Goal: Find contact information: Find contact information

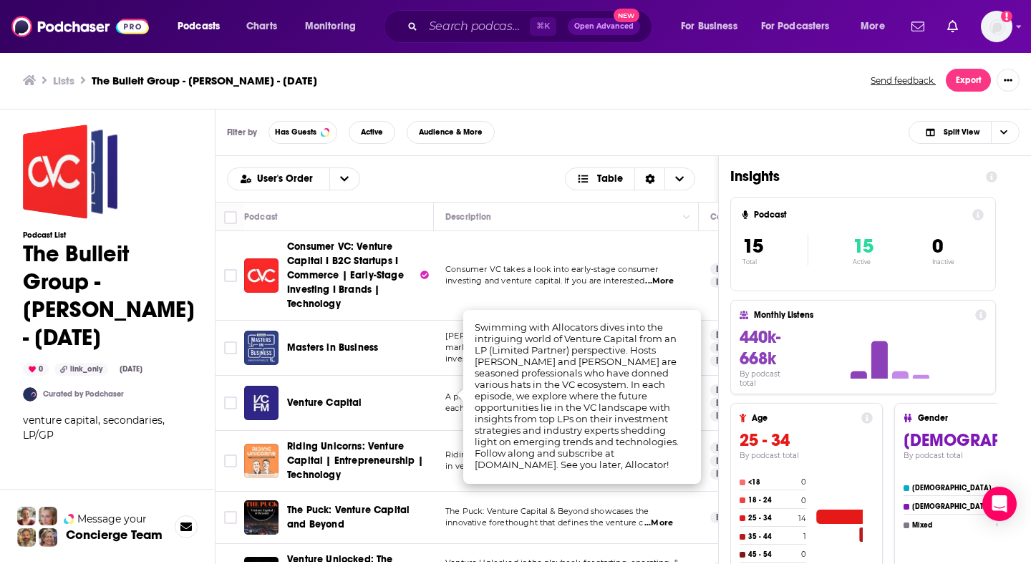
scroll to position [641, 0]
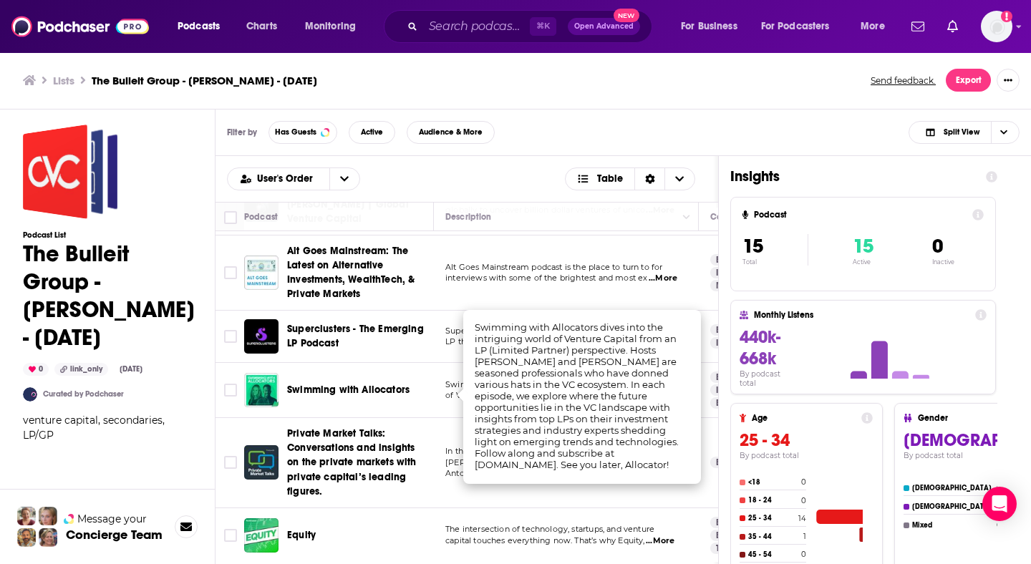
click at [396, 366] on td "Swimming with Allocators" at bounding box center [339, 390] width 190 height 55
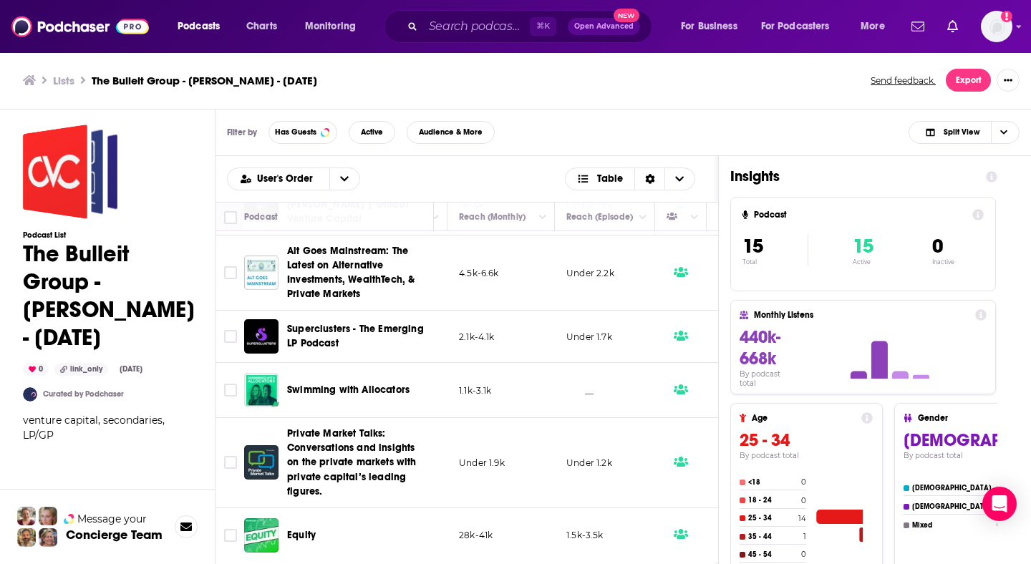
scroll to position [641, 558]
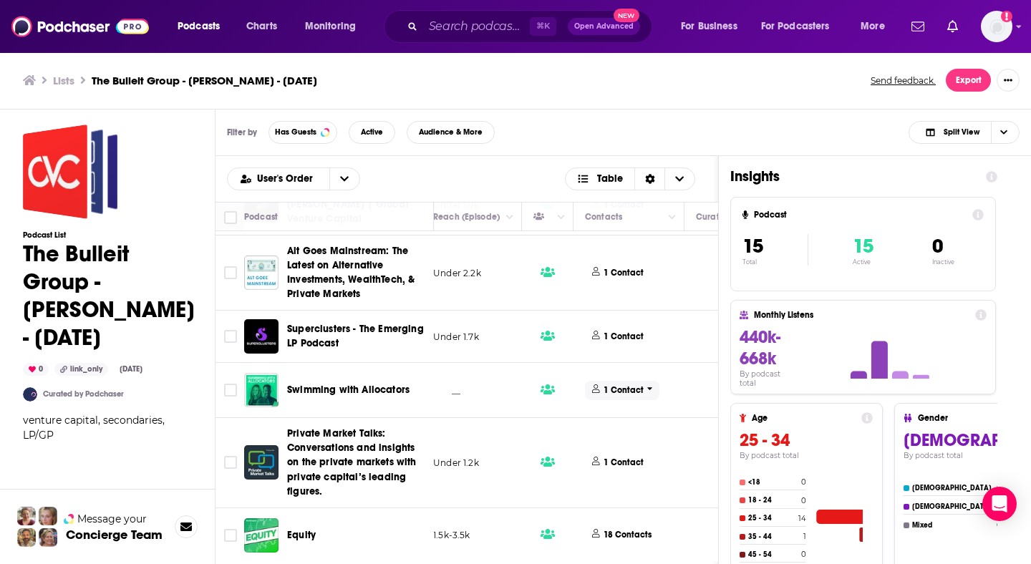
click at [608, 387] on p "1 Contact" at bounding box center [623, 390] width 40 height 12
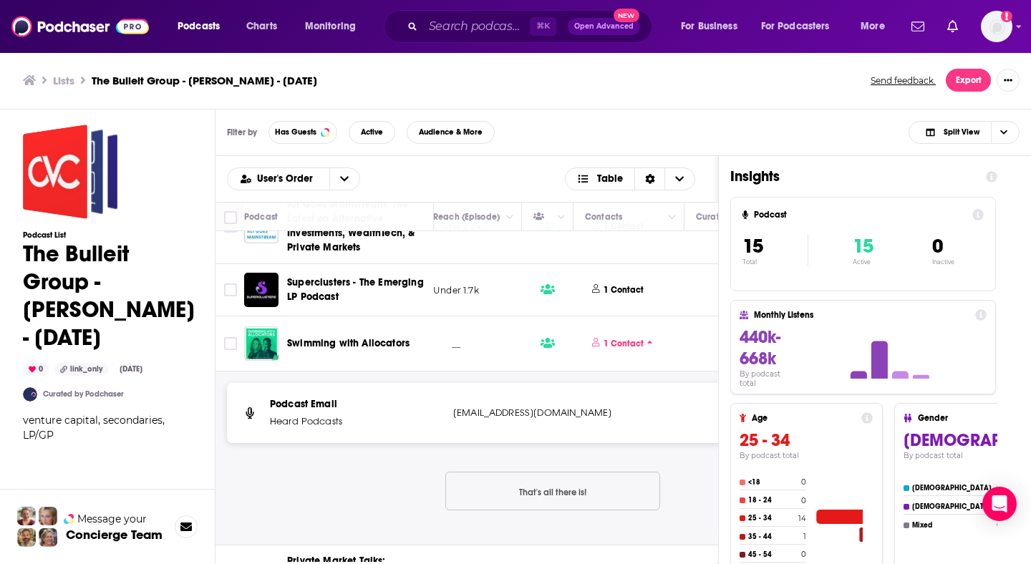
scroll to position [688, 821]
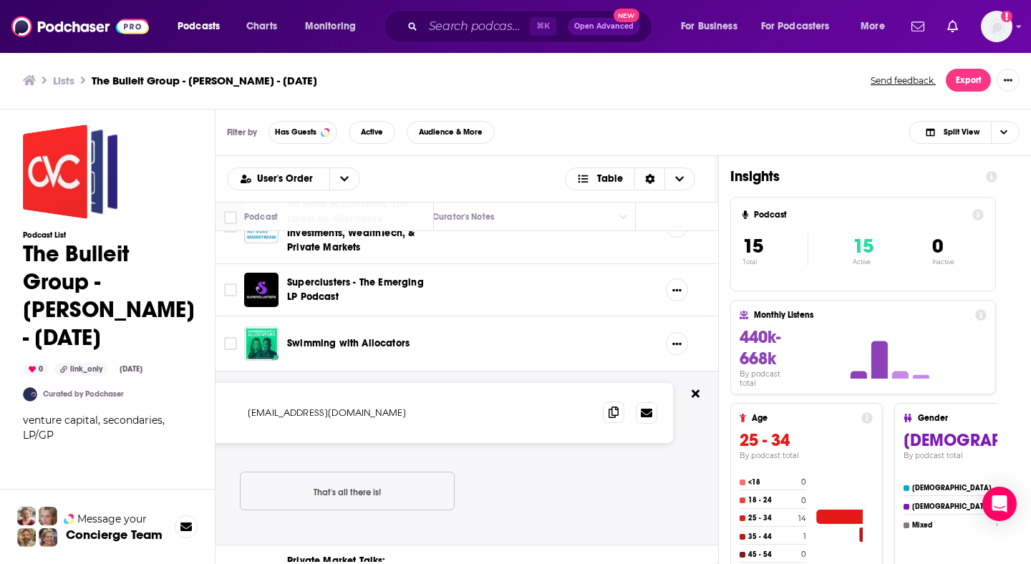
click at [613, 414] on icon at bounding box center [613, 412] width 10 height 11
click at [694, 397] on icon at bounding box center [695, 394] width 8 height 8
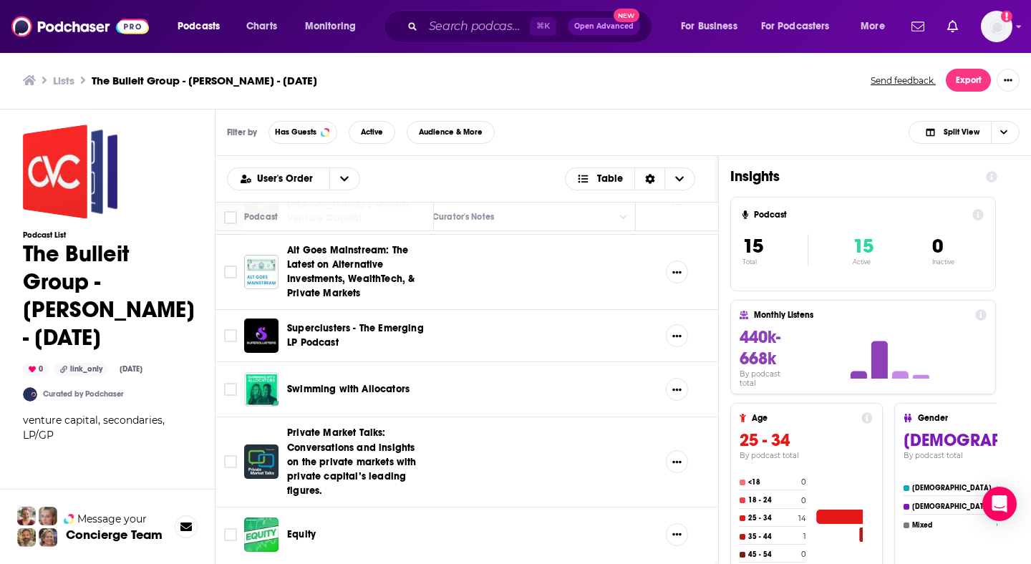
scroll to position [641, 821]
click at [361, 450] on span "Private Market Talks: Conversations and insights on the private markets with pr…" at bounding box center [352, 461] width 130 height 69
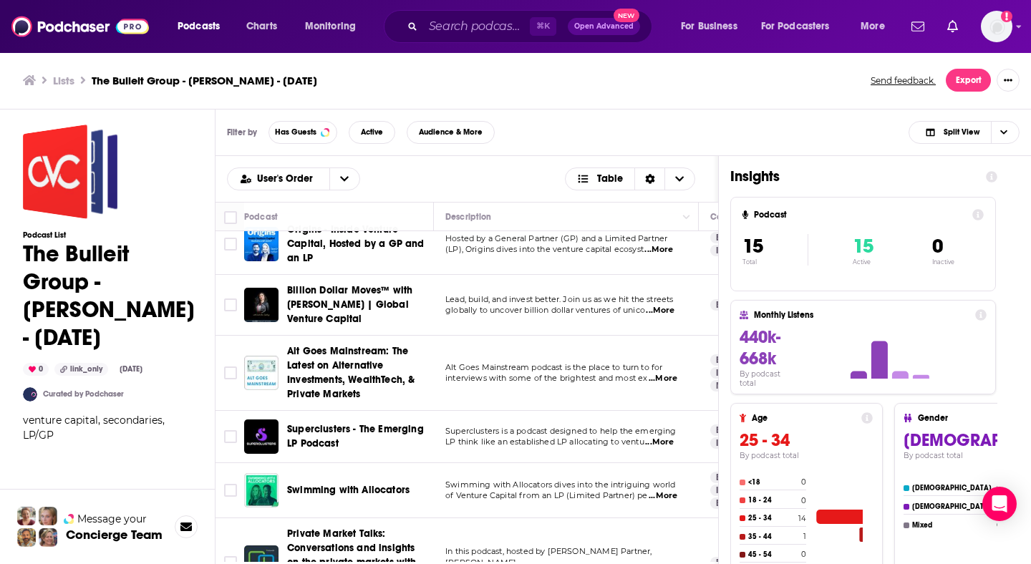
scroll to position [641, 0]
